Goal: Task Accomplishment & Management: Use online tool/utility

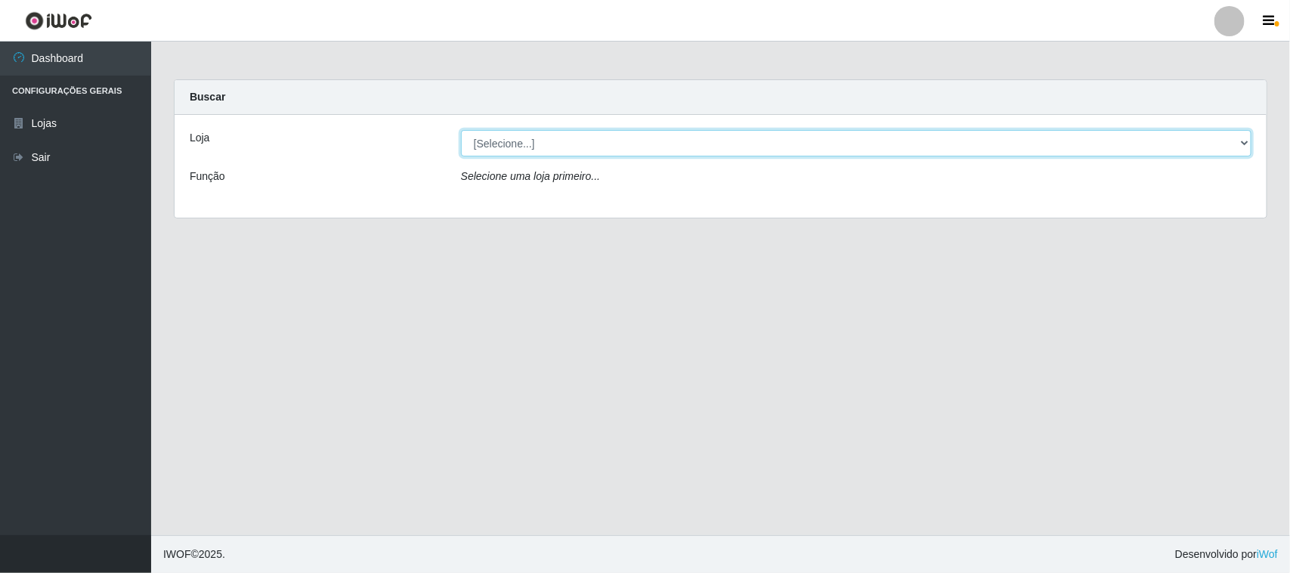
drag, startPoint x: 590, startPoint y: 140, endPoint x: 587, endPoint y: 152, distance: 12.3
click at [590, 140] on select "[Selecione...] Hiper Queiroz - [GEOGRAPHIC_DATA]" at bounding box center [856, 143] width 791 height 26
select select "515"
click at [461, 130] on select "[Selecione...] Hiper Queiroz - [GEOGRAPHIC_DATA]" at bounding box center [856, 143] width 791 height 26
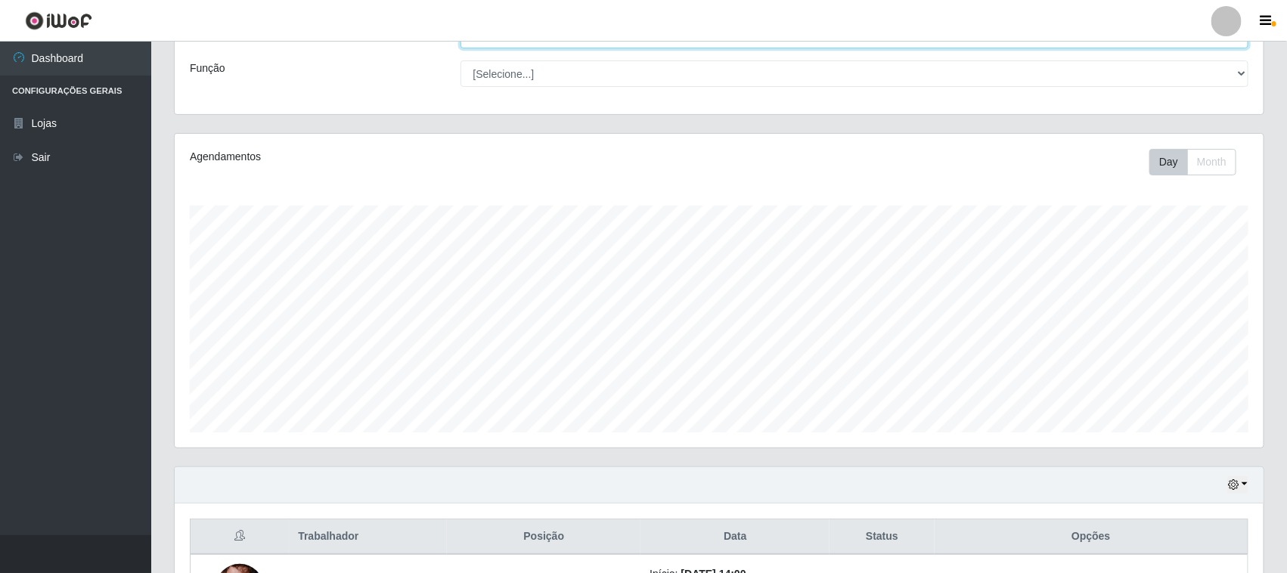
scroll to position [231, 0]
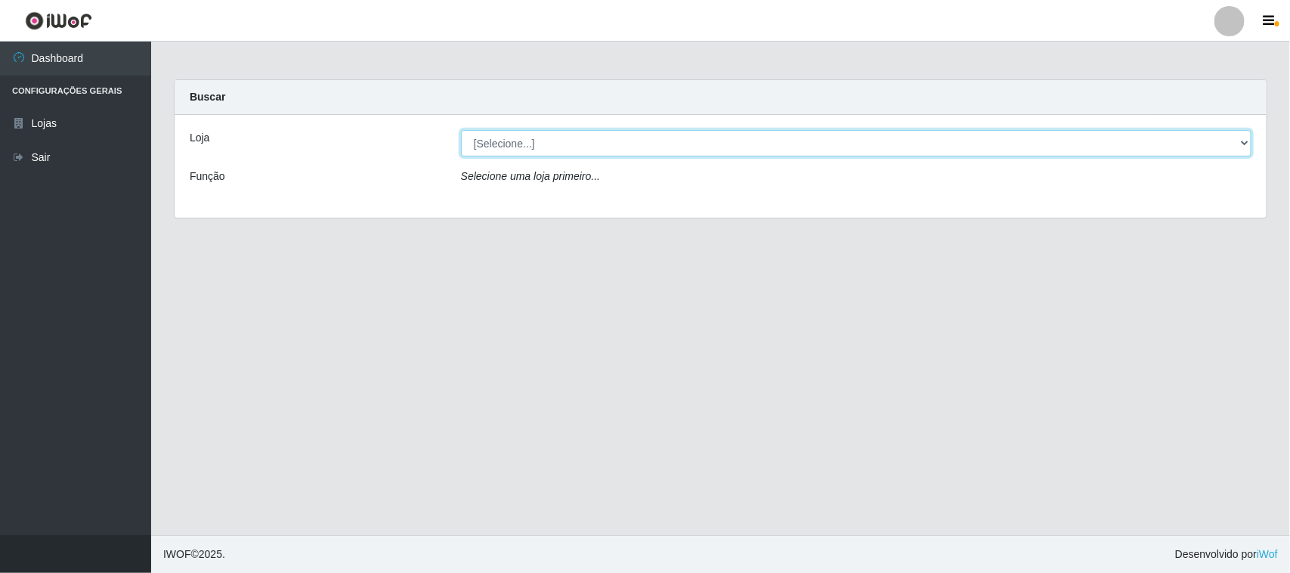
click at [663, 138] on select "[Selecione...] Hiper Queiroz - [GEOGRAPHIC_DATA]" at bounding box center [856, 143] width 791 height 26
select select "515"
click at [461, 130] on select "[Selecione...] Hiper Queiroz - [GEOGRAPHIC_DATA]" at bounding box center [856, 143] width 791 height 26
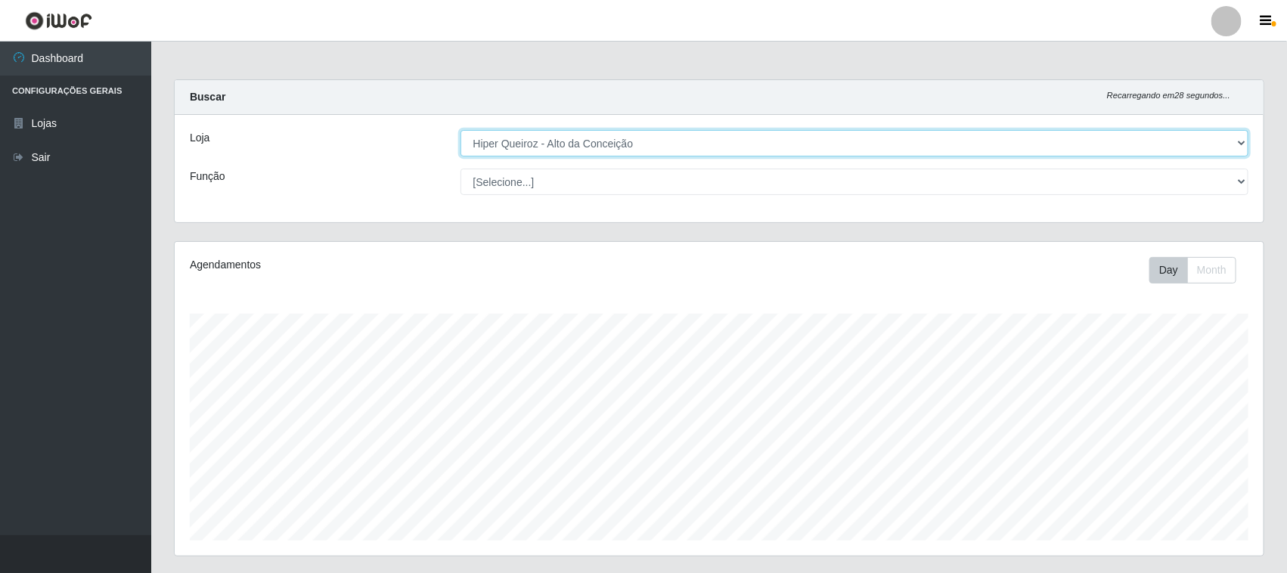
scroll to position [231, 0]
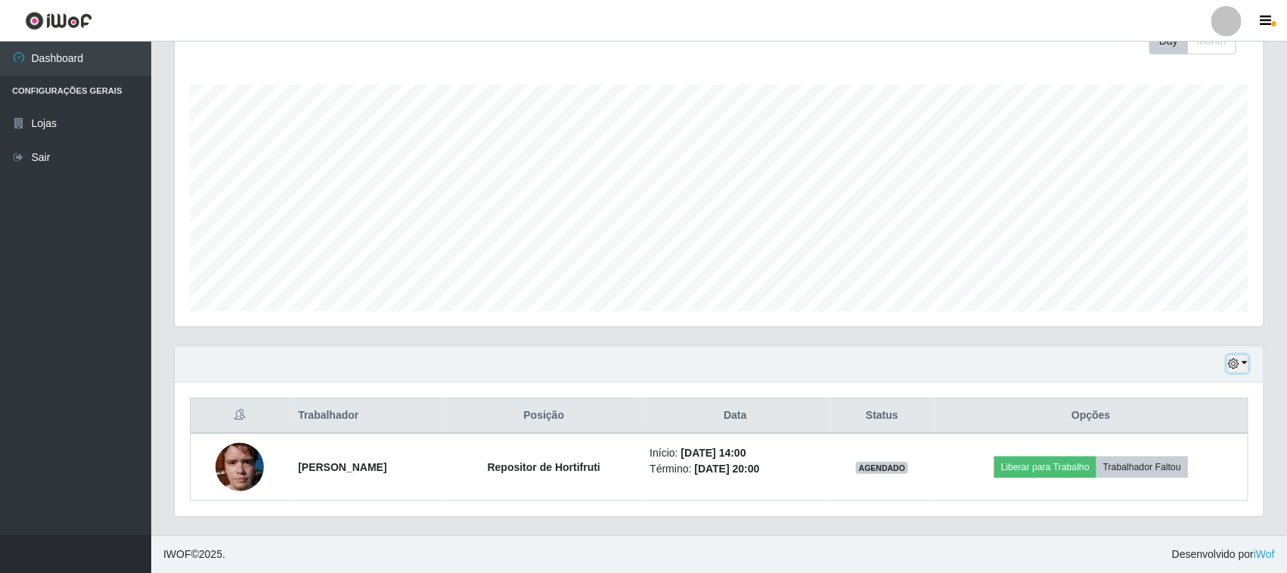
click at [1234, 364] on icon "button" at bounding box center [1233, 363] width 11 height 11
click at [1163, 272] on button "3 dias" at bounding box center [1186, 275] width 119 height 32
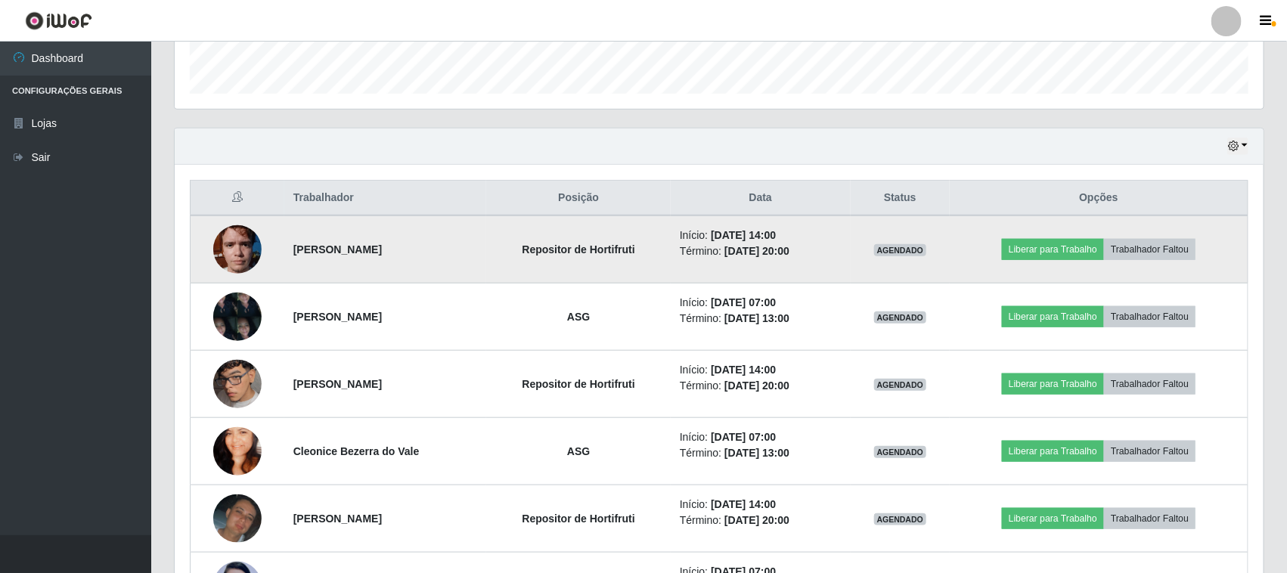
scroll to position [446, 0]
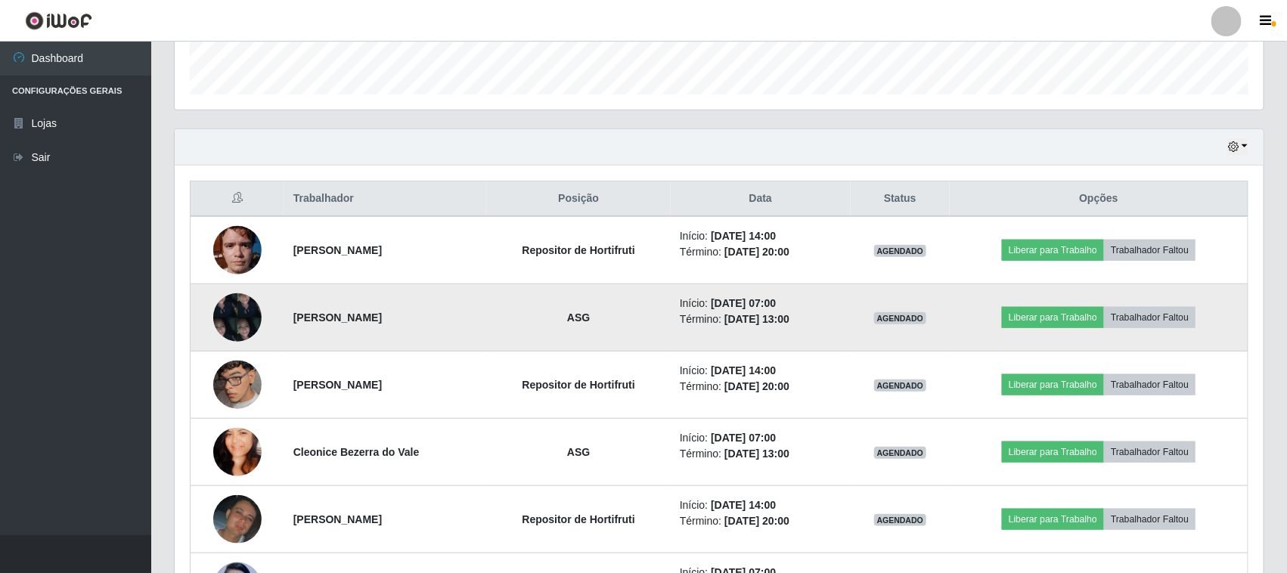
click at [234, 323] on img at bounding box center [237, 317] width 48 height 64
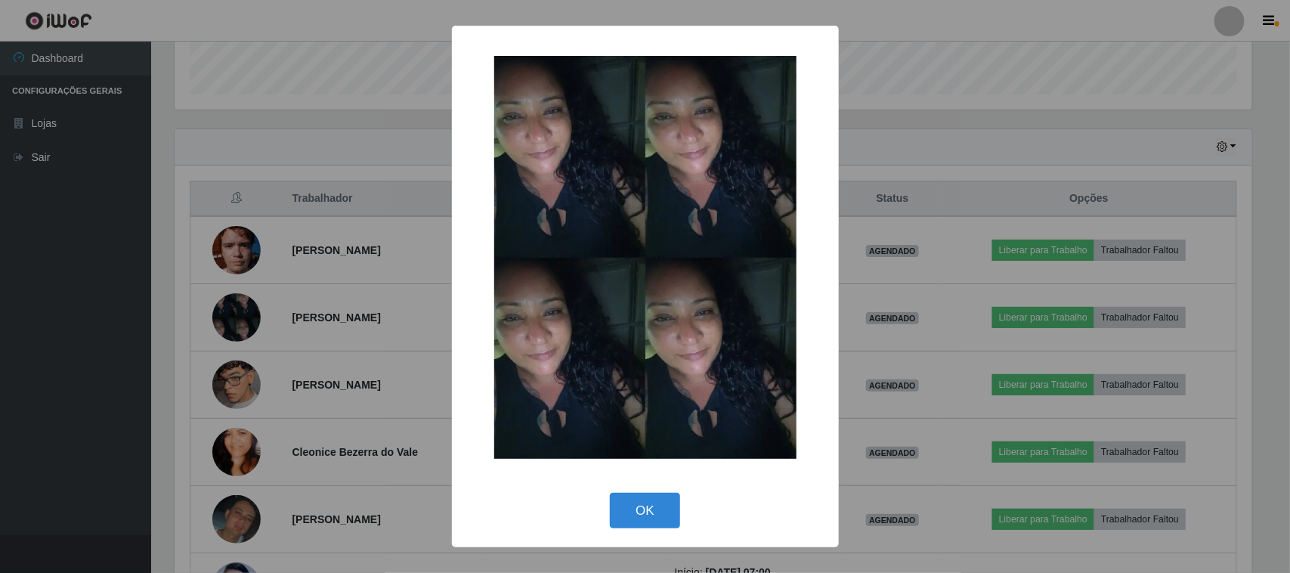
click at [384, 323] on div "× OK Cancel" at bounding box center [645, 286] width 1290 height 573
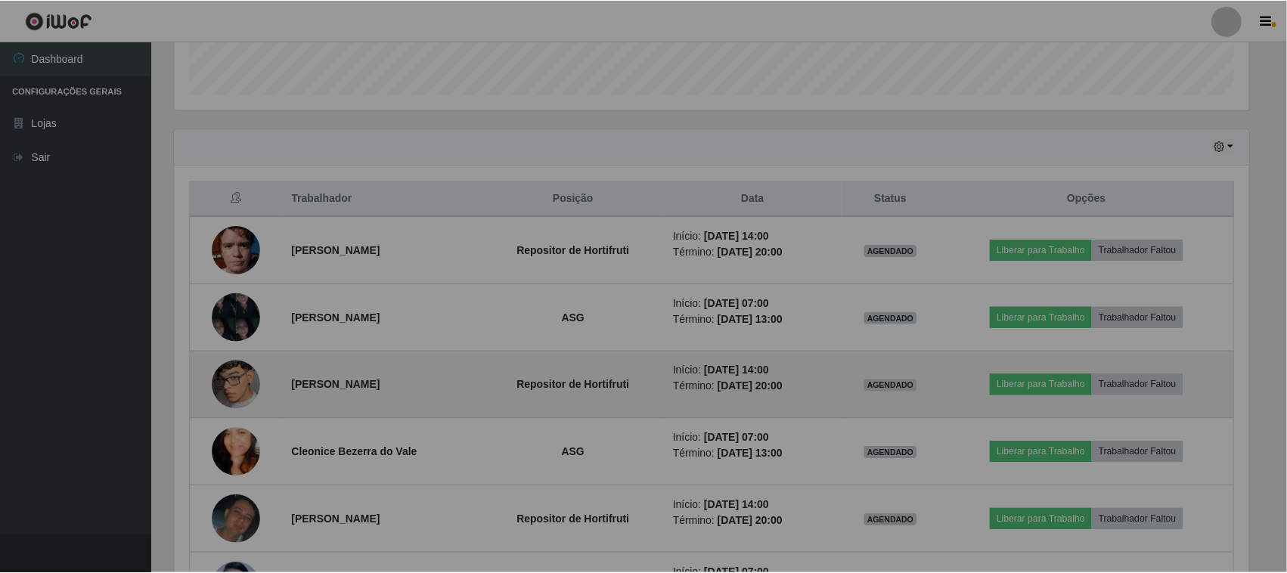
scroll to position [314, 1089]
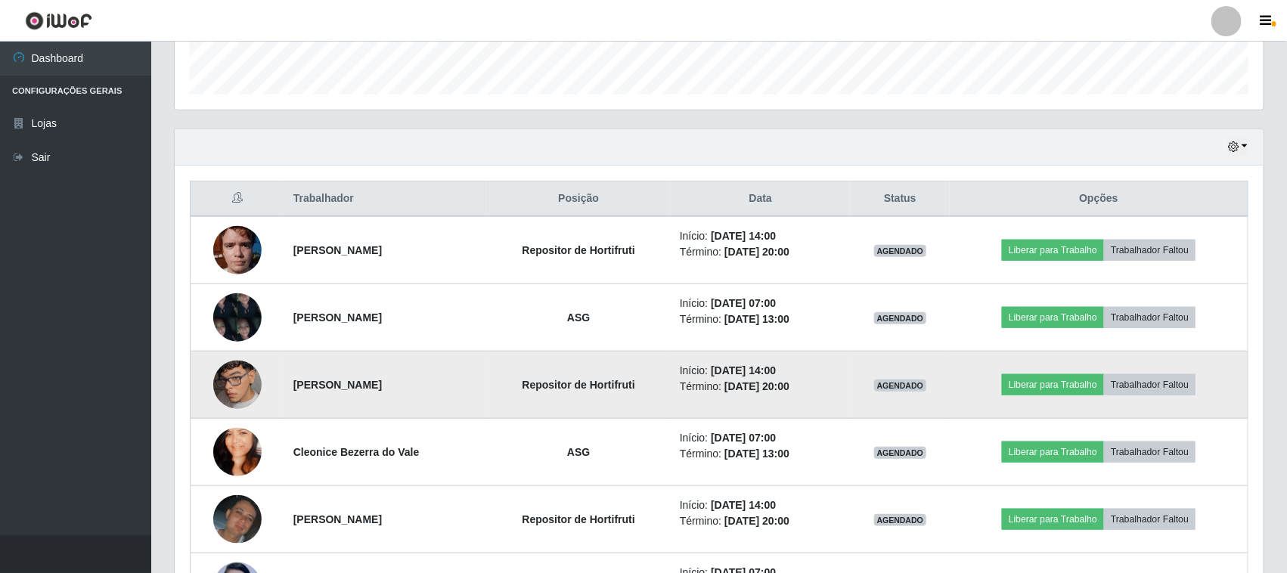
click at [237, 389] on img at bounding box center [237, 385] width 48 height 86
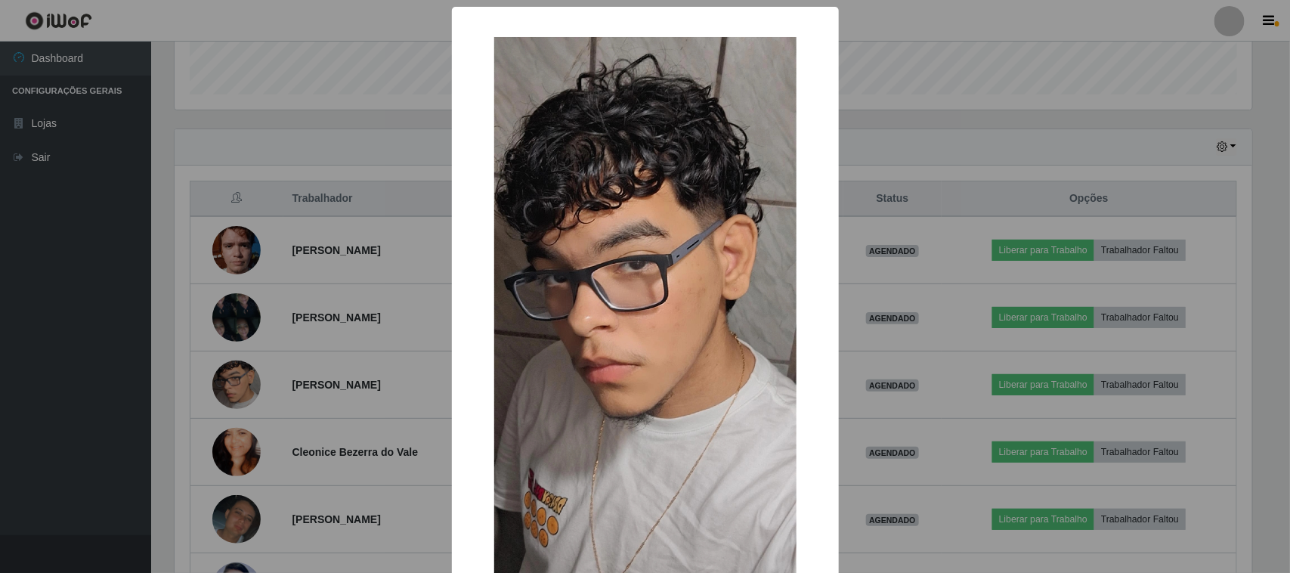
click at [327, 361] on div "× OK Cancel" at bounding box center [645, 286] width 1290 height 573
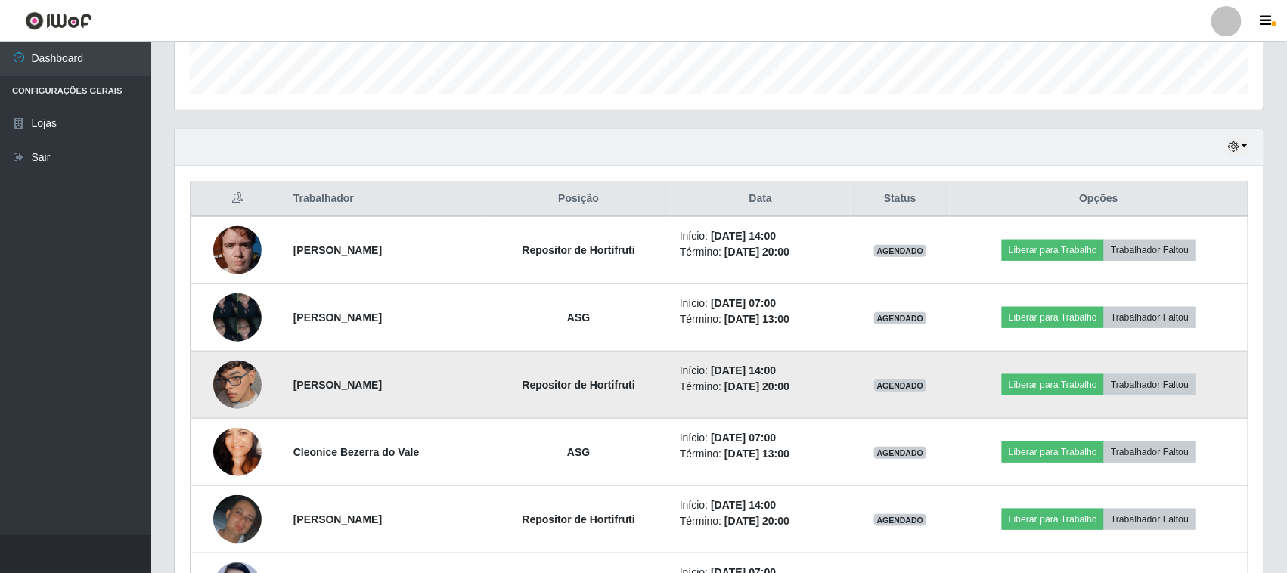
scroll to position [540, 0]
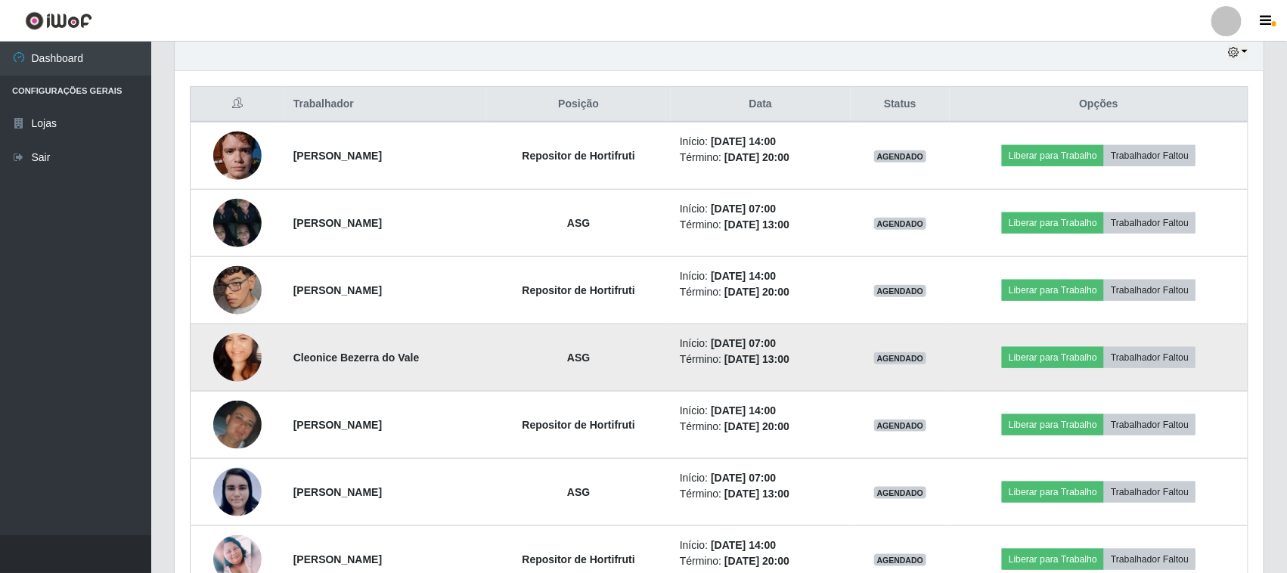
click at [249, 364] on img at bounding box center [237, 357] width 48 height 86
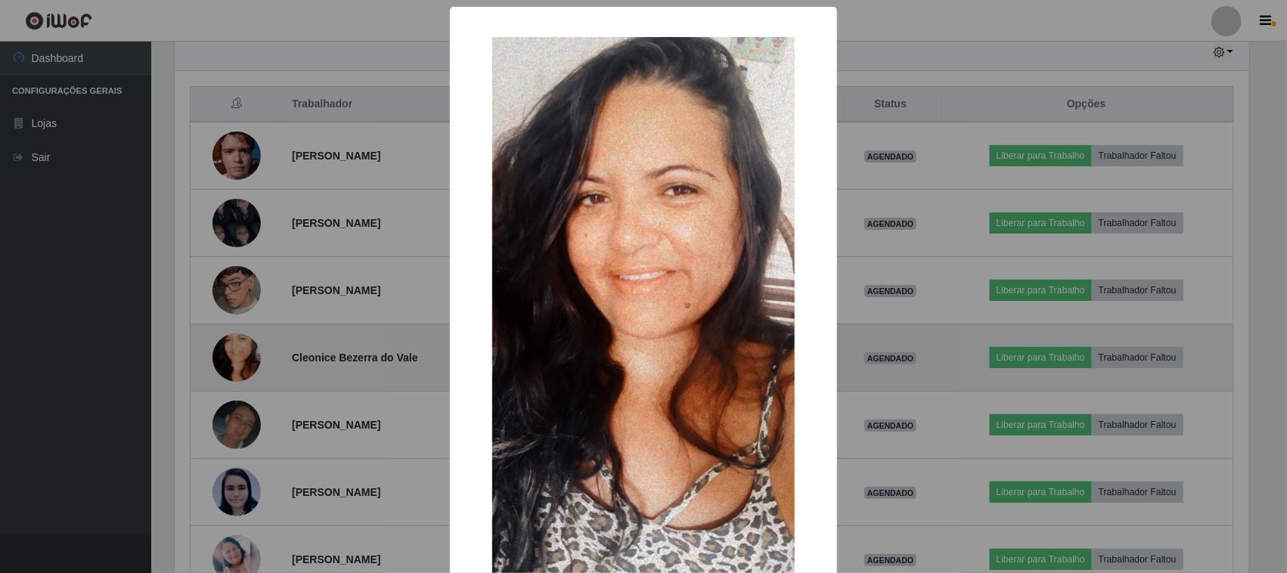
scroll to position [314, 1078]
click at [249, 364] on div "× OK Cancel" at bounding box center [645, 286] width 1290 height 573
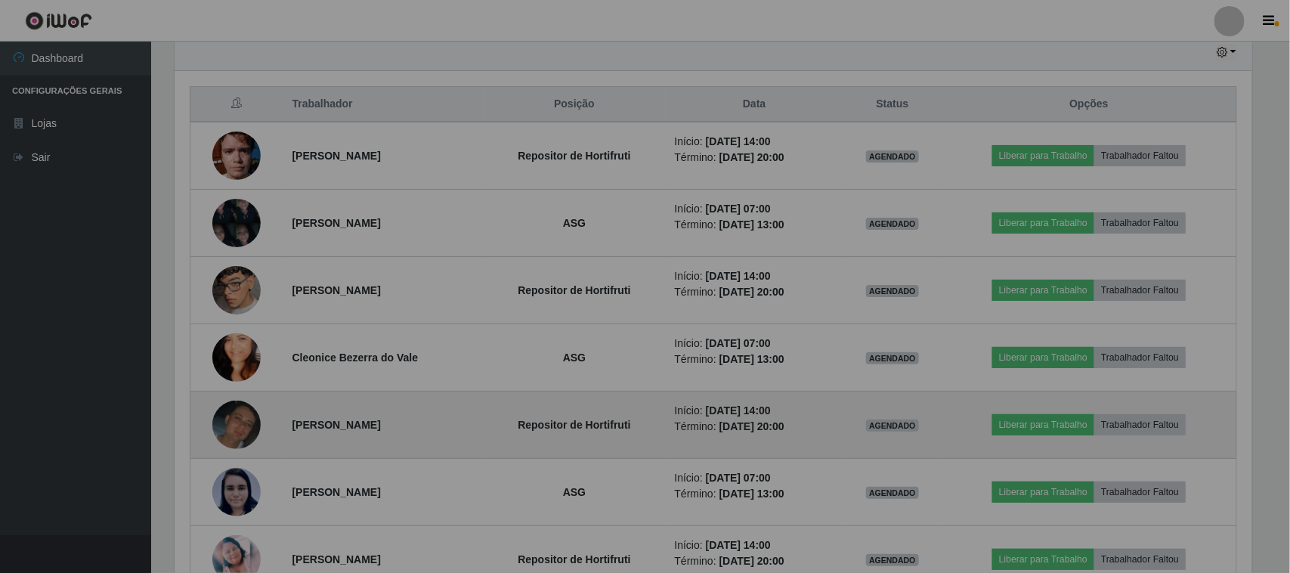
scroll to position [314, 1089]
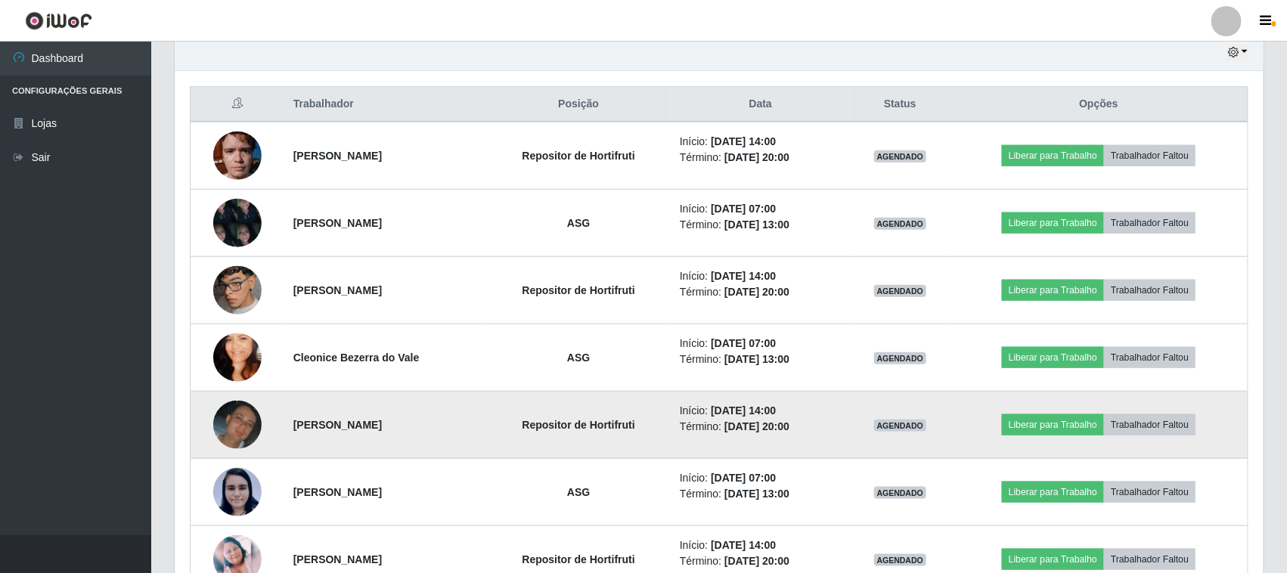
click at [253, 416] on img at bounding box center [237, 425] width 48 height 49
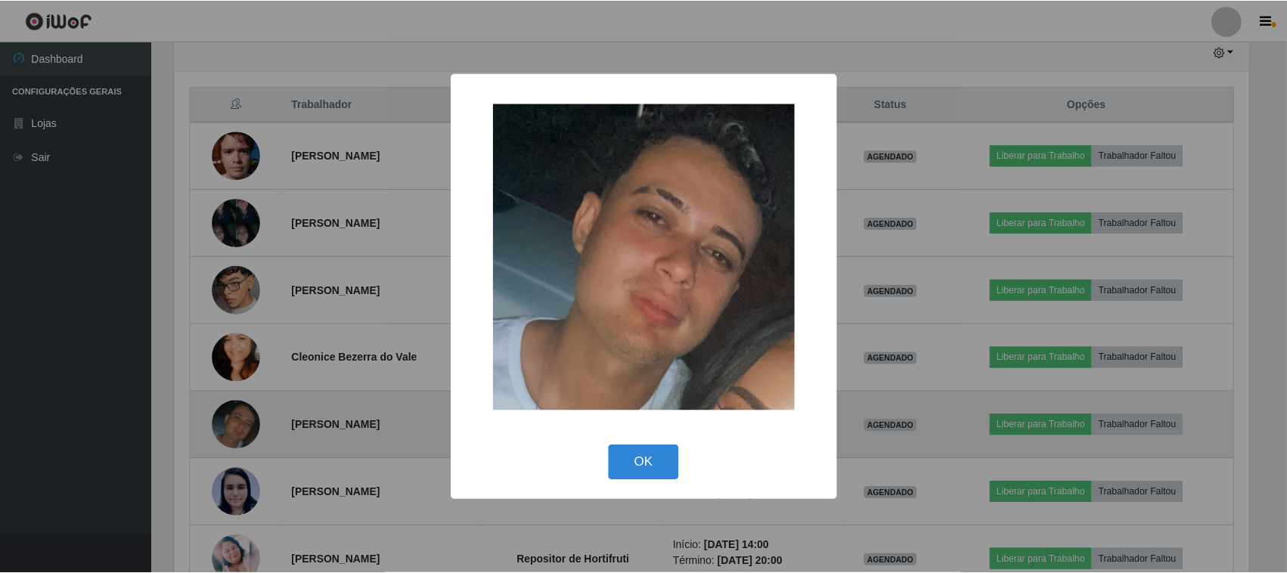
scroll to position [314, 1078]
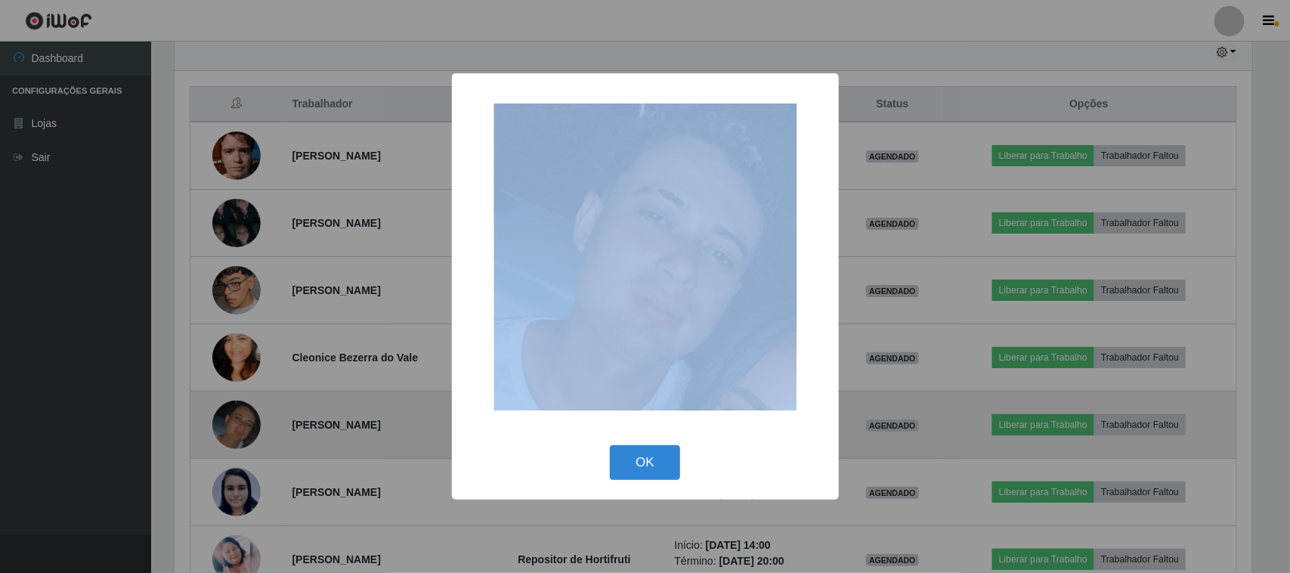
click at [253, 416] on div "× OK Cancel" at bounding box center [645, 286] width 1290 height 573
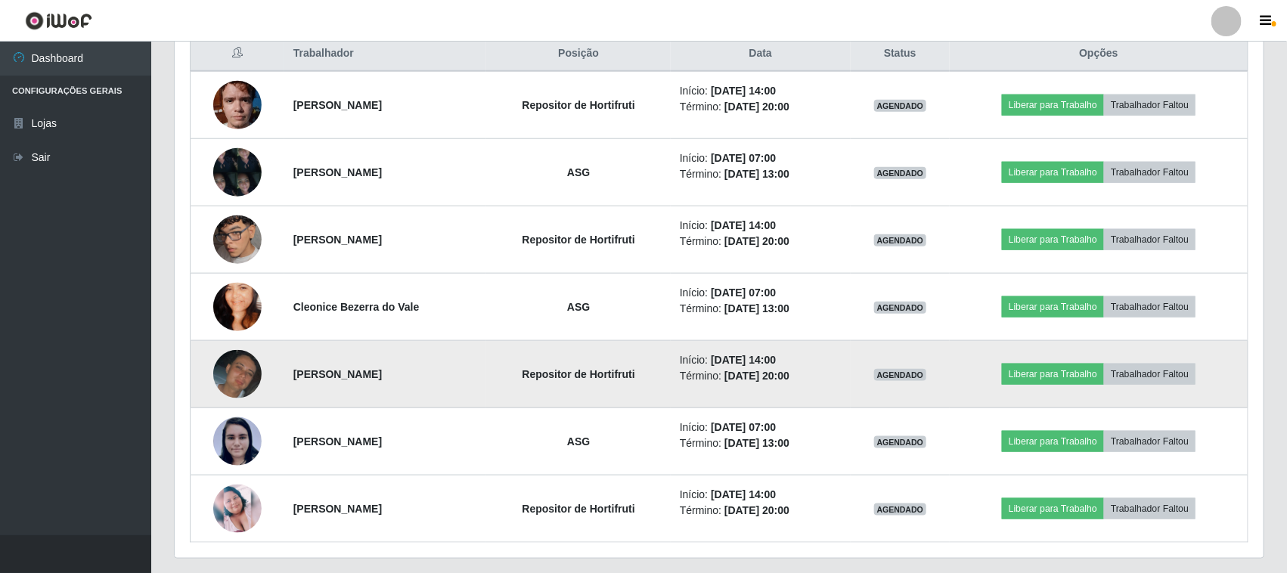
scroll to position [635, 0]
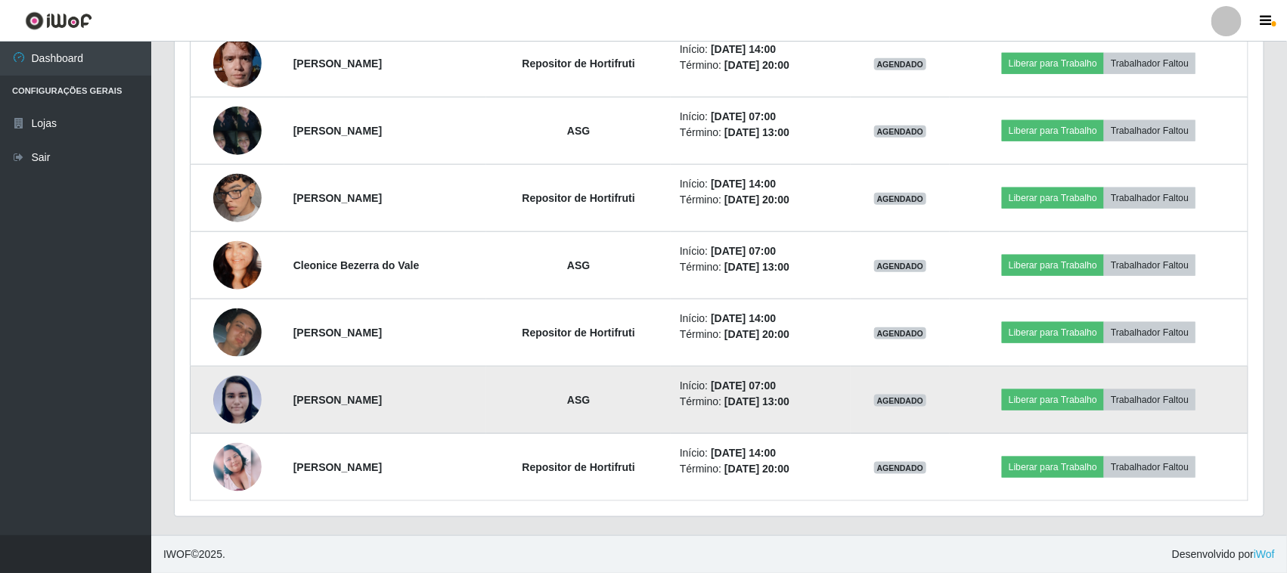
click at [238, 397] on img at bounding box center [237, 400] width 48 height 50
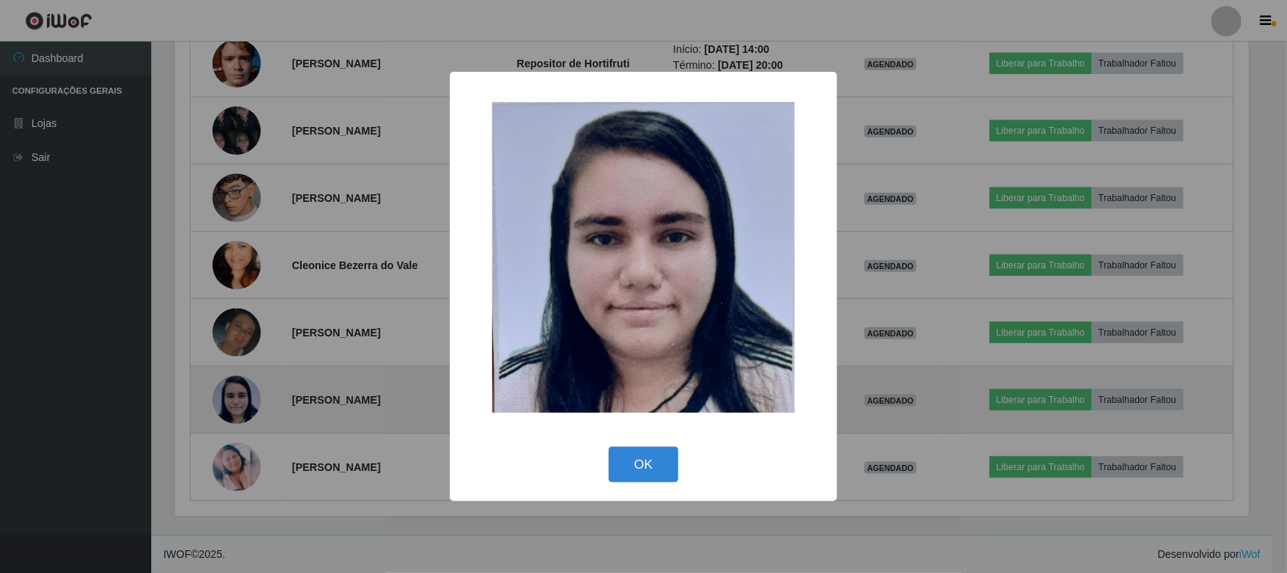
scroll to position [314, 1078]
click at [238, 397] on div "× OK Cancel" at bounding box center [645, 286] width 1290 height 573
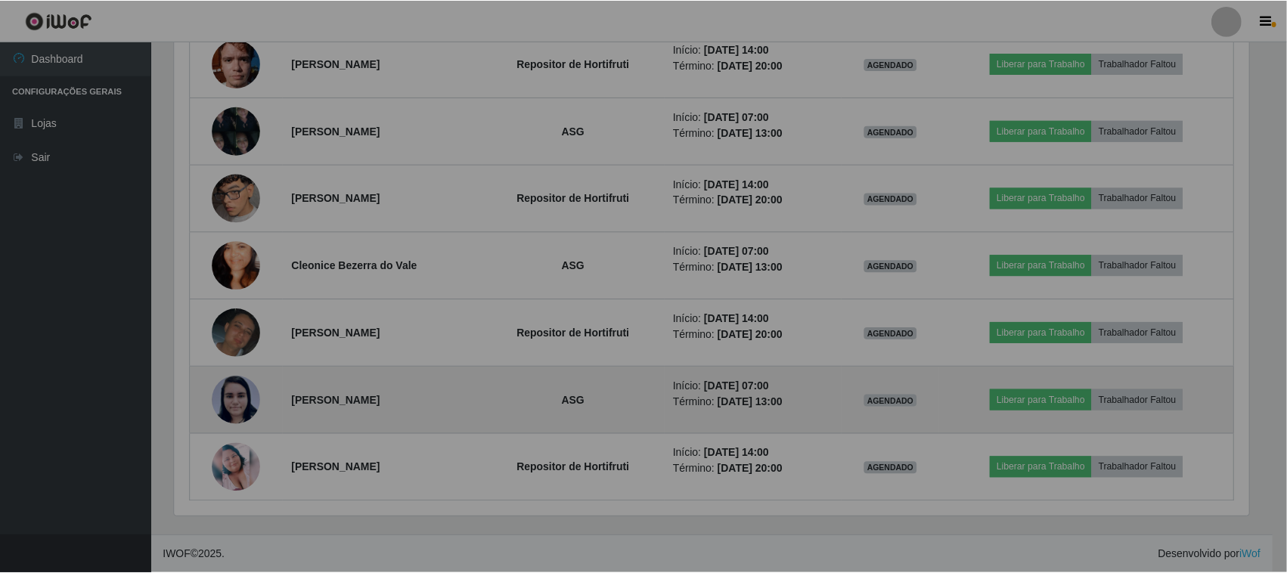
scroll to position [0, 0]
